Goal: Transaction & Acquisition: Purchase product/service

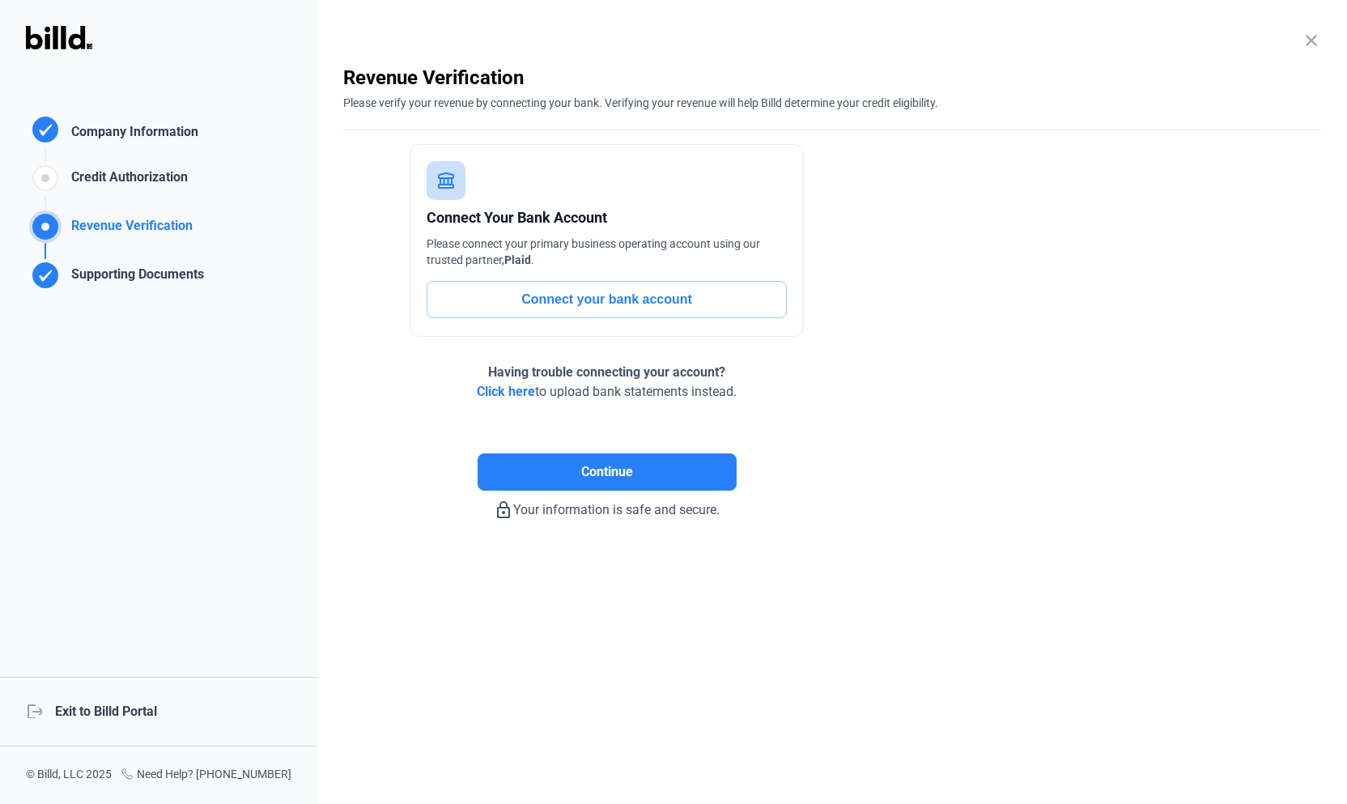
click at [1310, 48] on mat-icon "close" at bounding box center [1310, 40] width 19 height 19
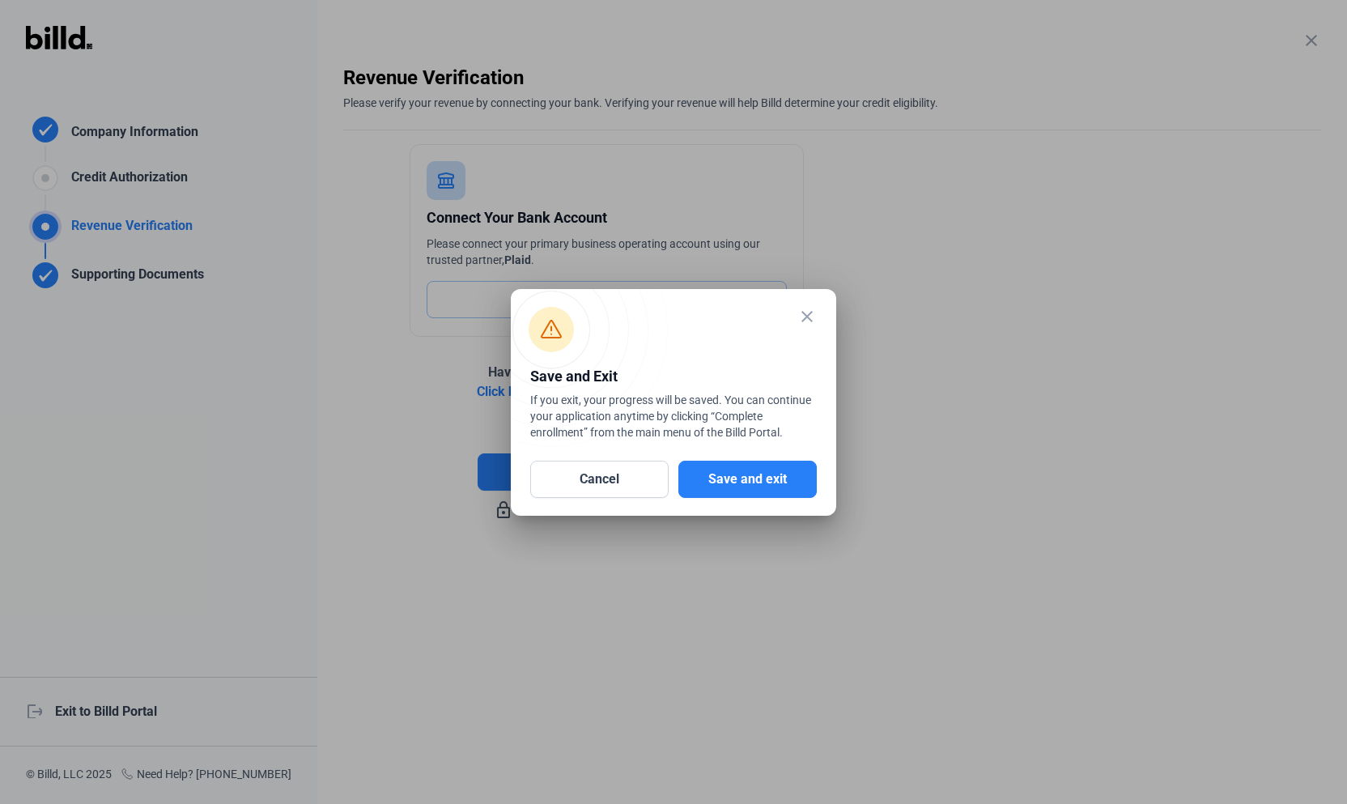
click at [721, 456] on div "Cancel Save and exit" at bounding box center [673, 472] width 286 height 52
click at [740, 470] on button "Save and exit" at bounding box center [747, 478] width 138 height 37
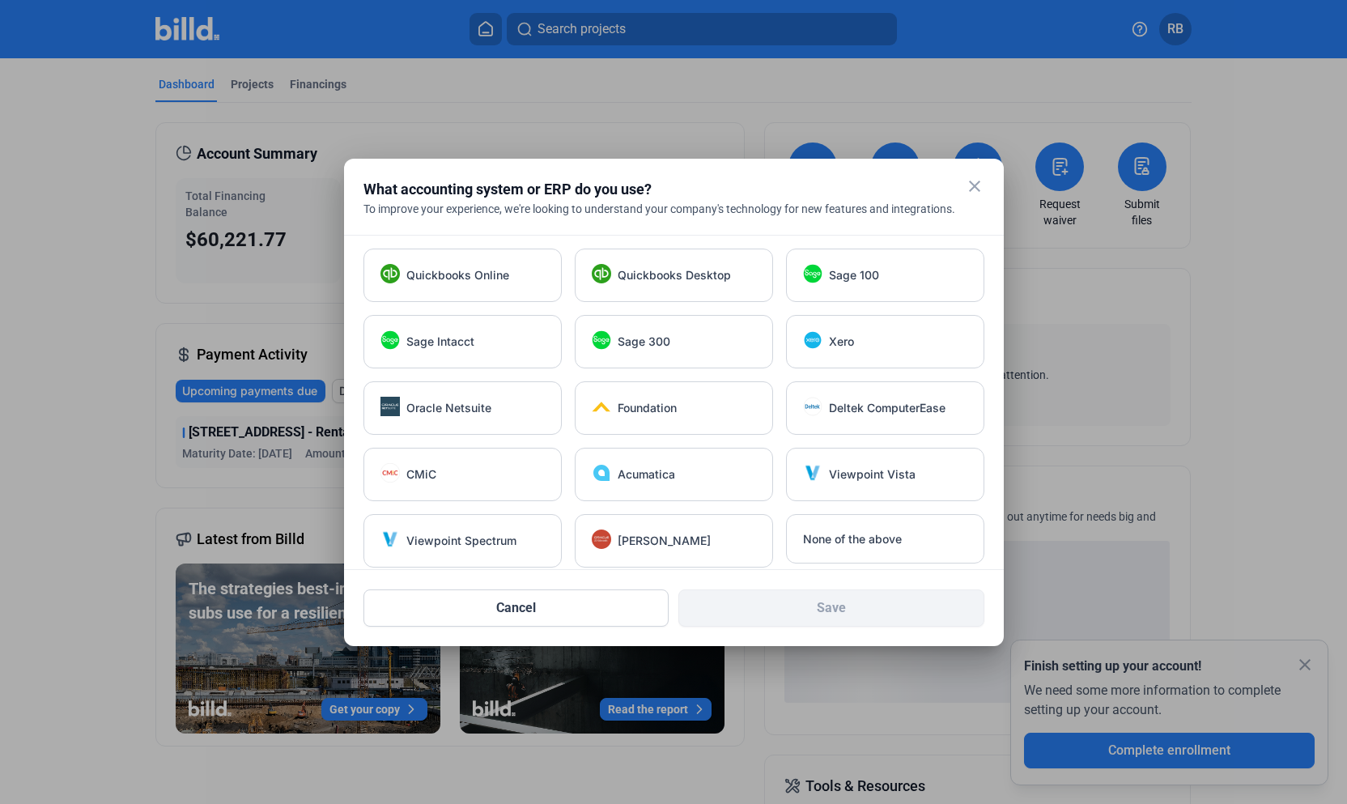
click at [978, 184] on mat-icon "close" at bounding box center [974, 185] width 19 height 19
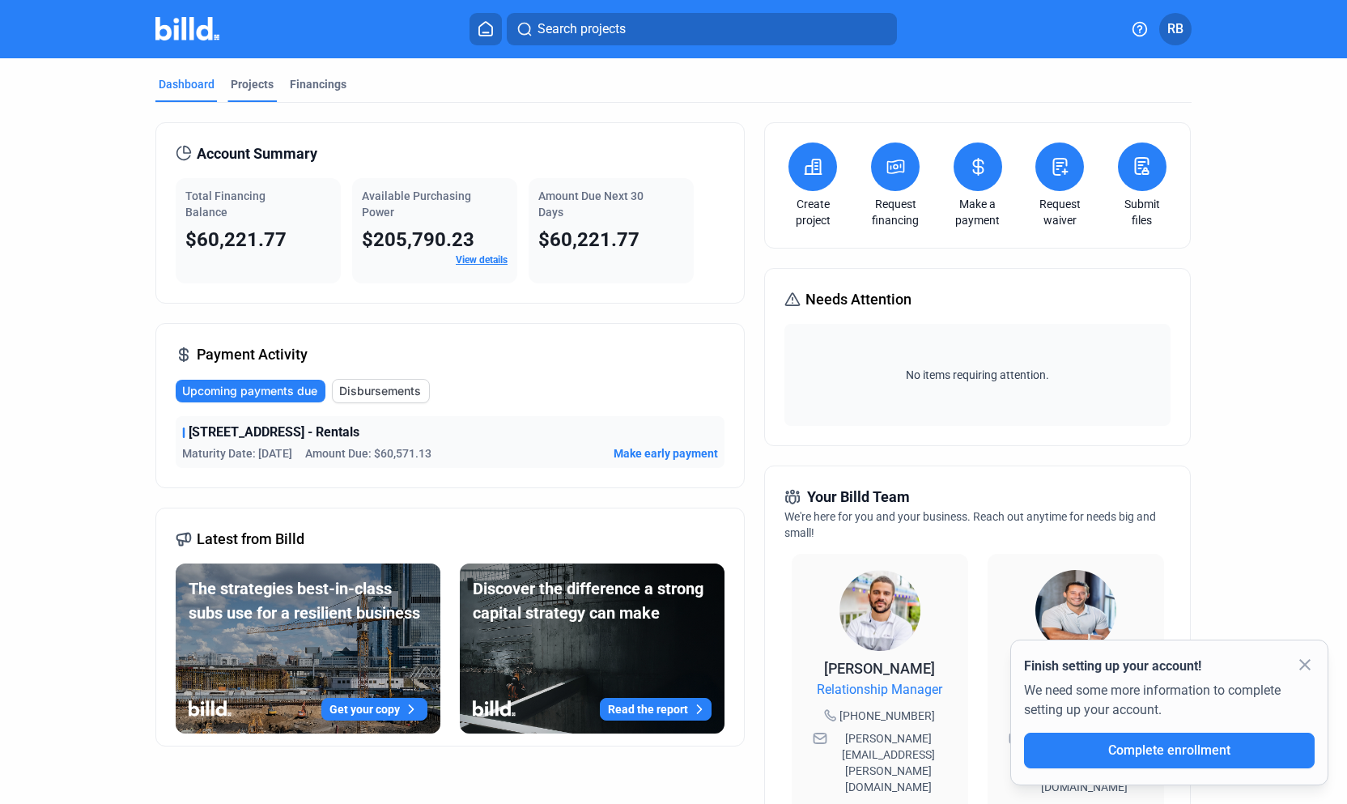
click at [247, 83] on div "Projects" at bounding box center [252, 84] width 43 height 16
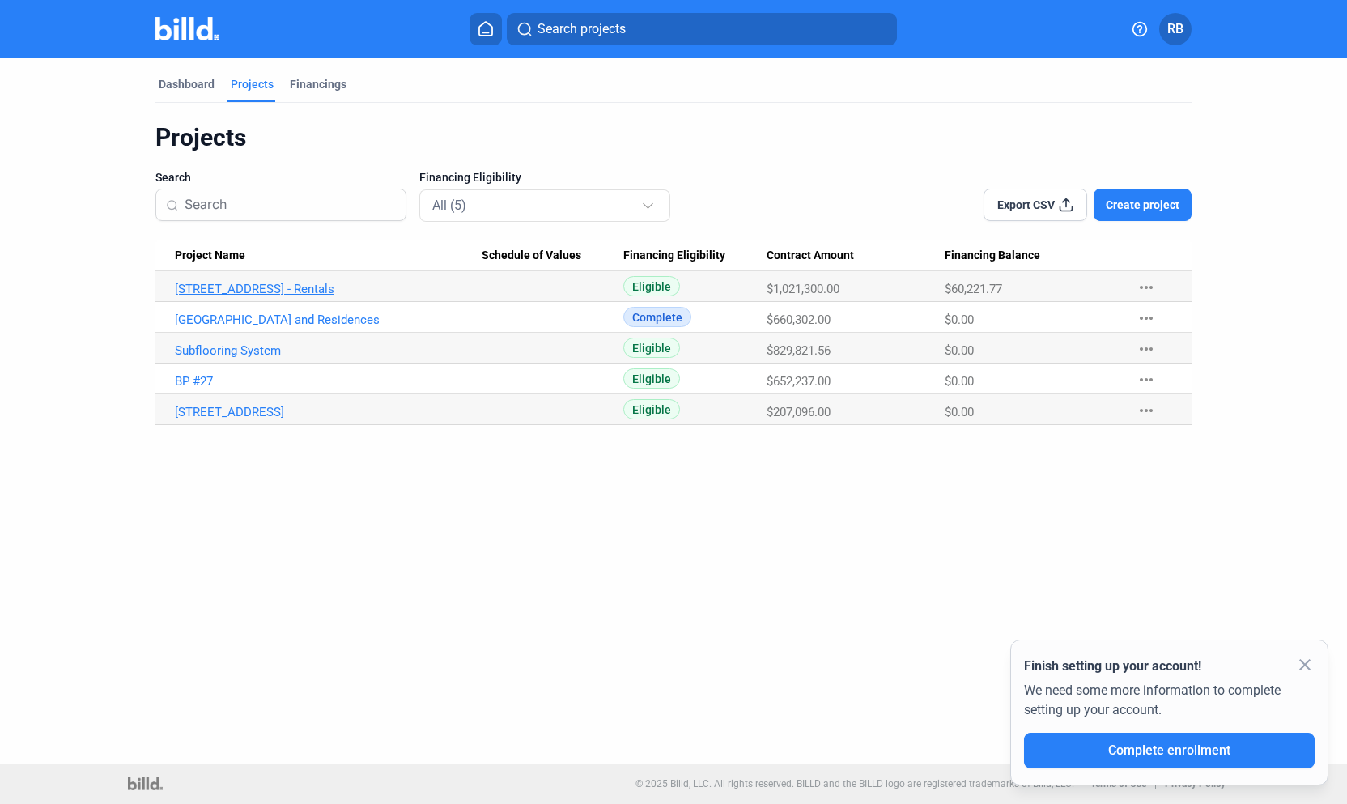
click at [277, 289] on link "[STREET_ADDRESS] - Rentals" at bounding box center [328, 289] width 307 height 15
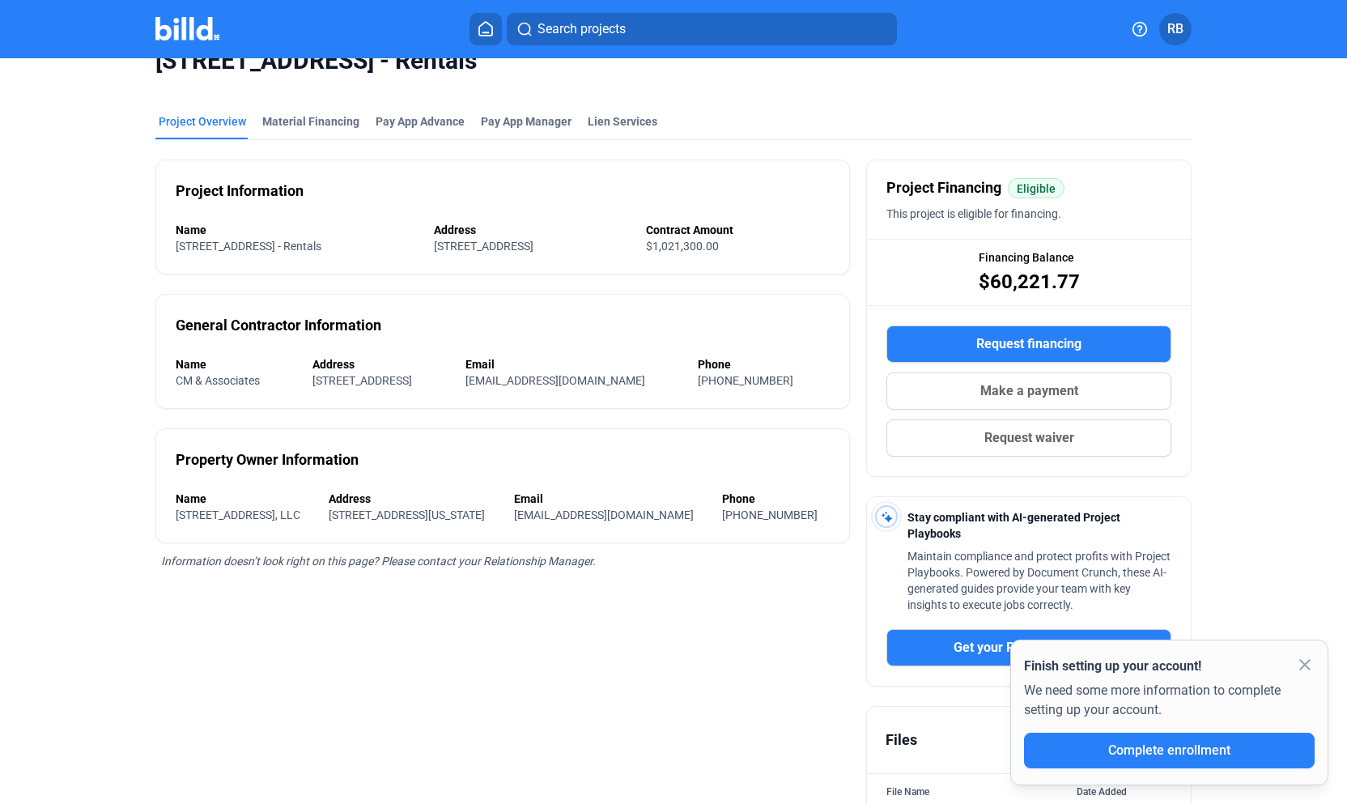
scroll to position [46, 0]
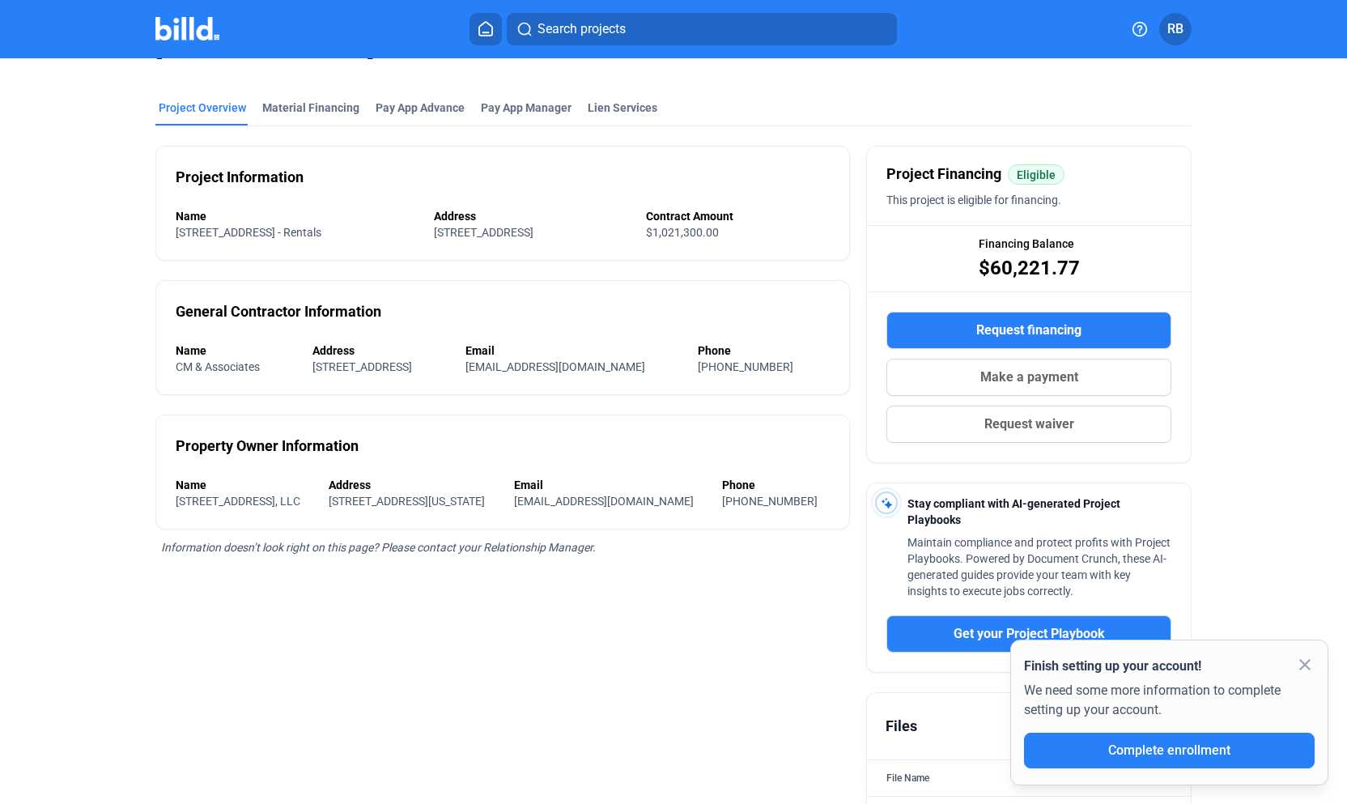
click at [982, 378] on span "Make a payment" at bounding box center [1029, 376] width 98 height 19
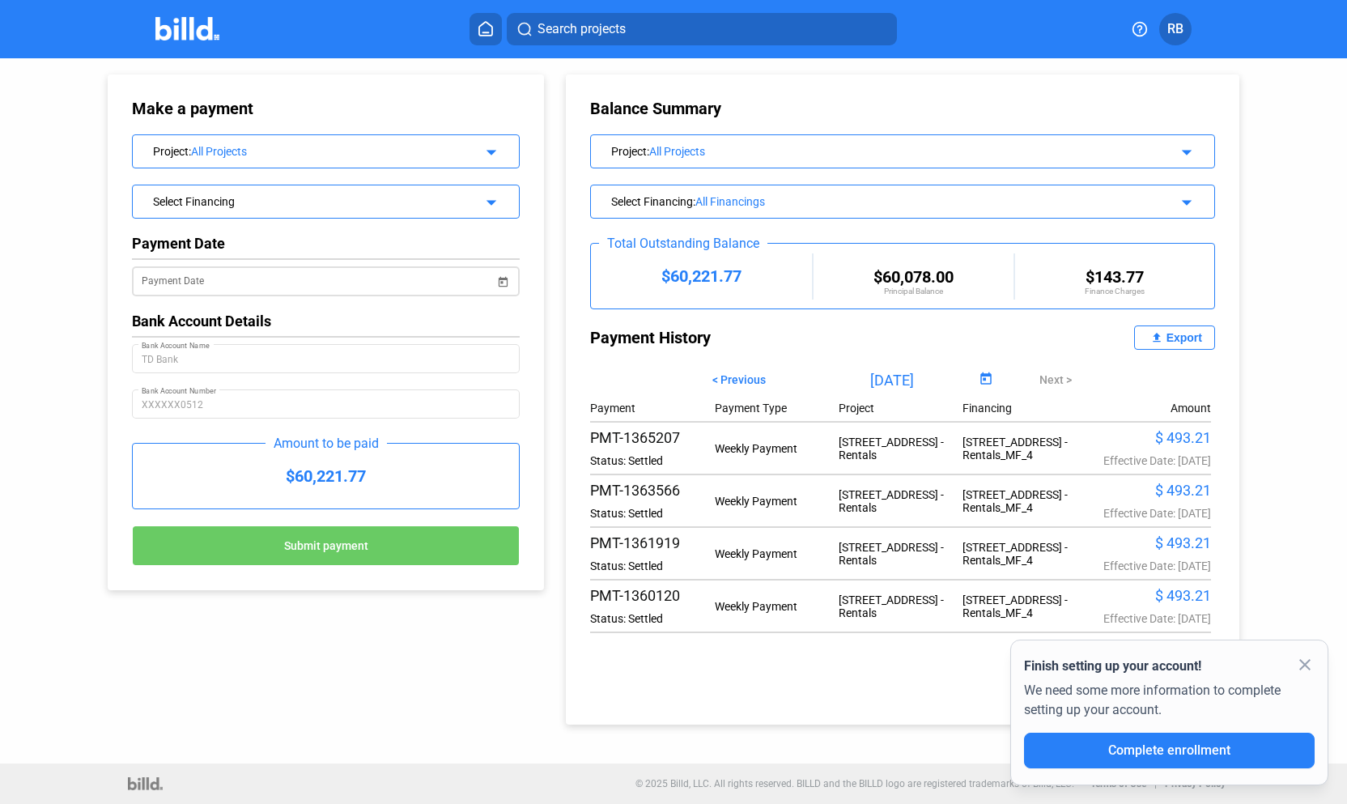
click at [477, 283] on input "Payment Date" at bounding box center [318, 281] width 353 height 19
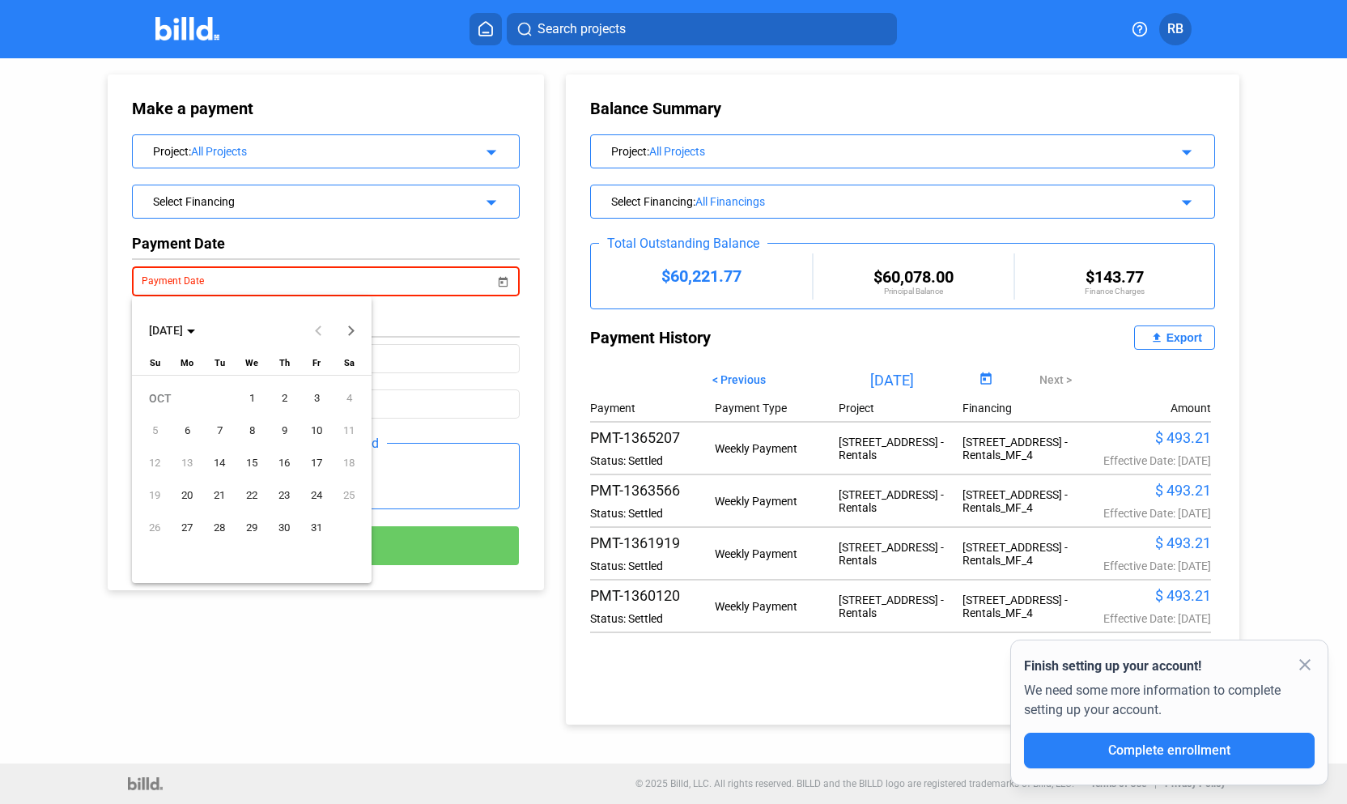
click at [252, 398] on span "1" at bounding box center [251, 398] width 29 height 29
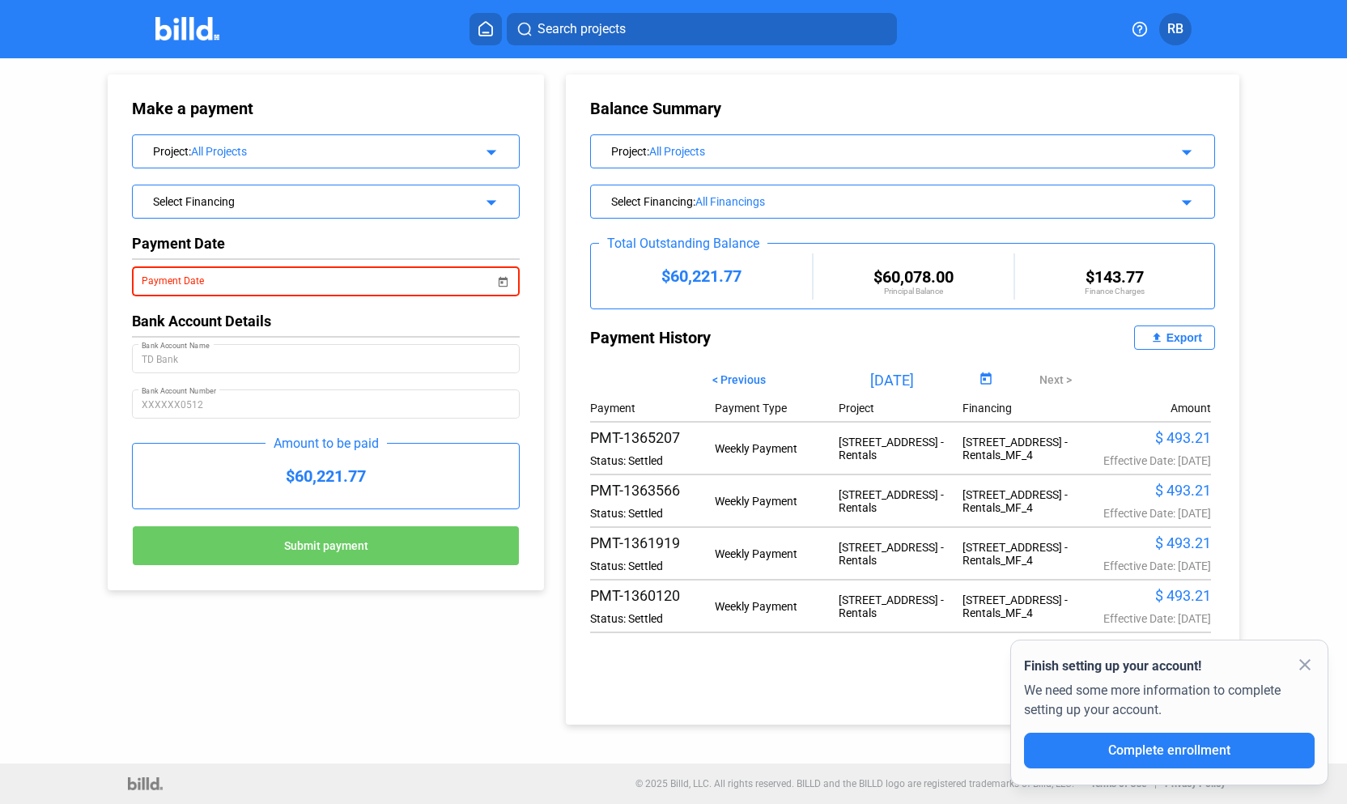
type input "[DATE]"
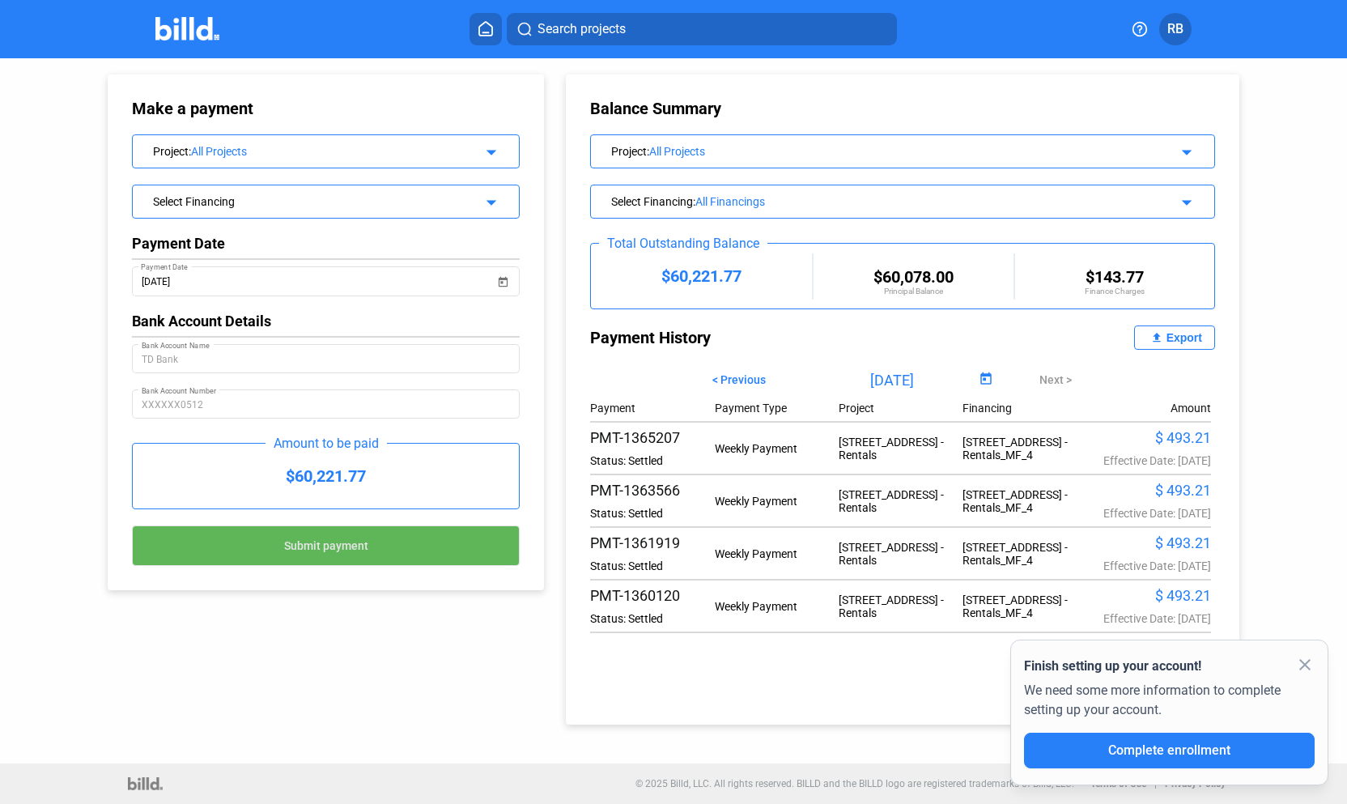
click at [320, 545] on span "Submit payment" at bounding box center [326, 546] width 84 height 13
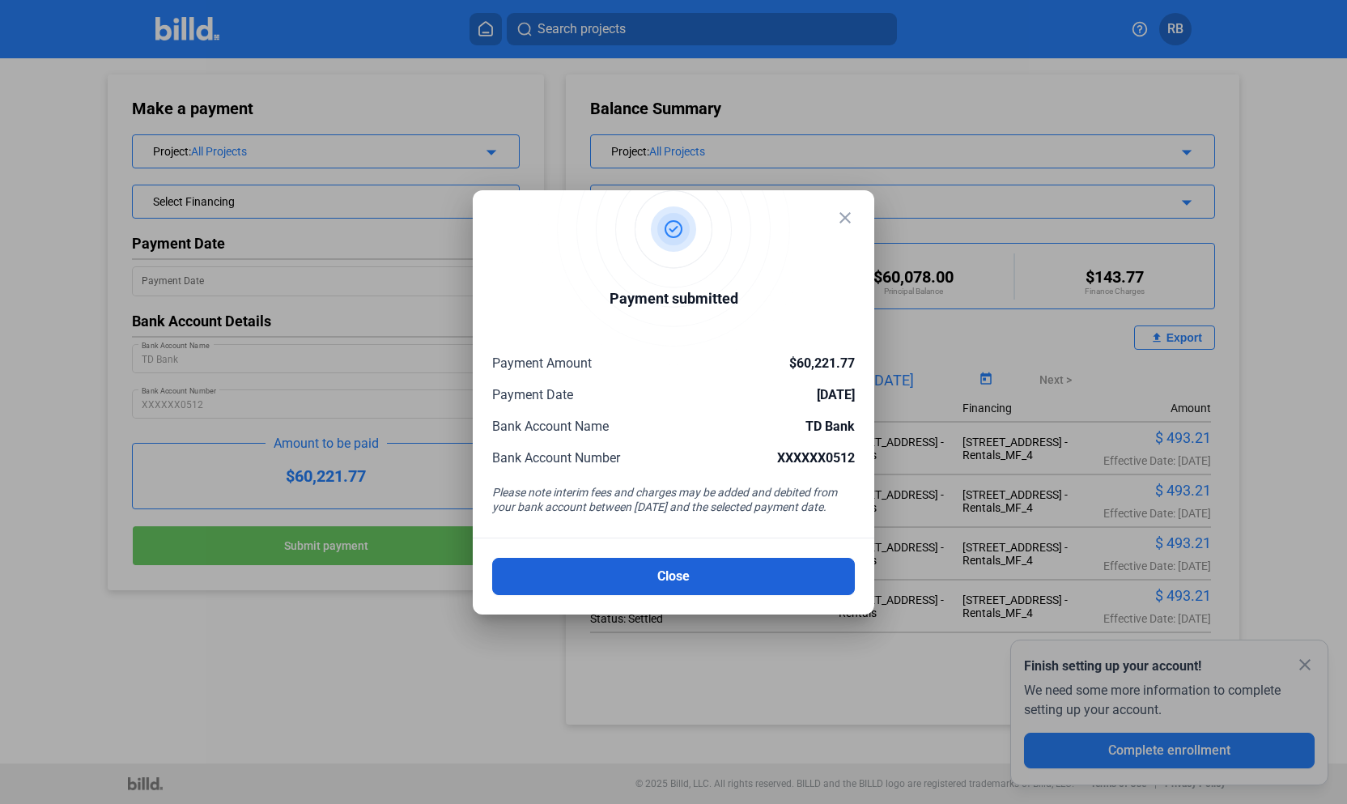
click at [694, 582] on button "Close" at bounding box center [673, 576] width 363 height 37
